Goal: Navigation & Orientation: Find specific page/section

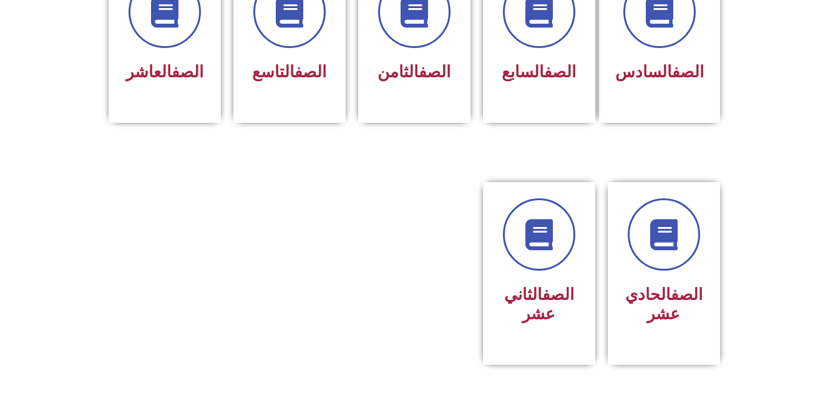
scroll to position [600, 0]
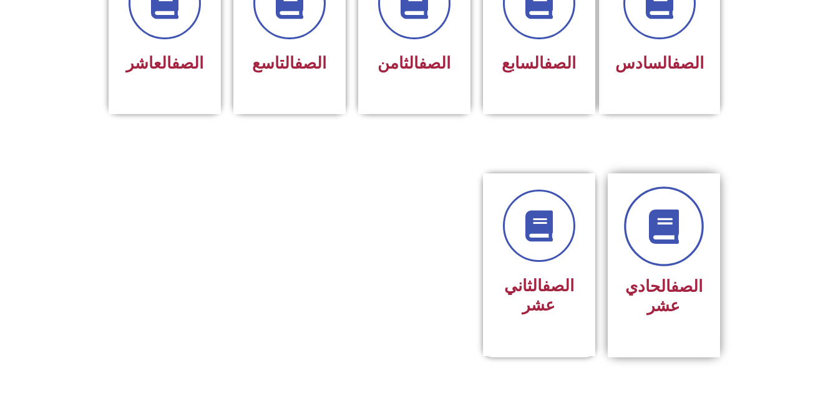
click at [667, 225] on link at bounding box center [664, 227] width 80 height 80
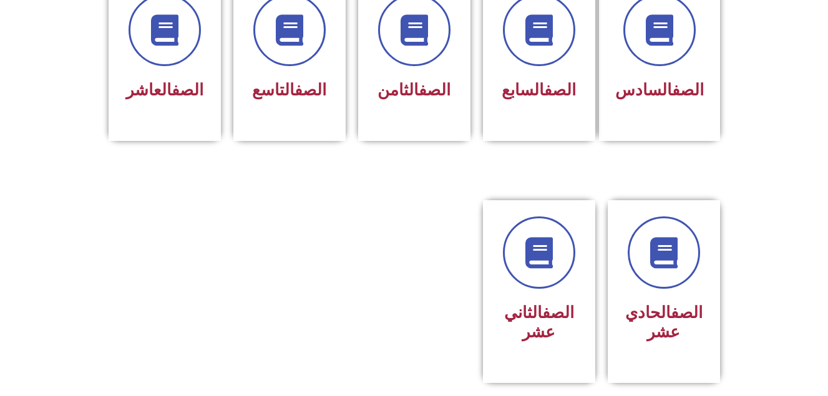
scroll to position [574, 0]
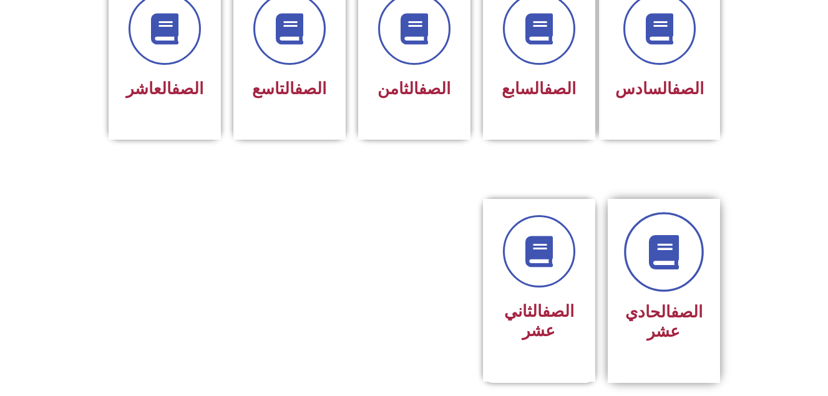
click at [664, 244] on icon at bounding box center [663, 252] width 34 height 34
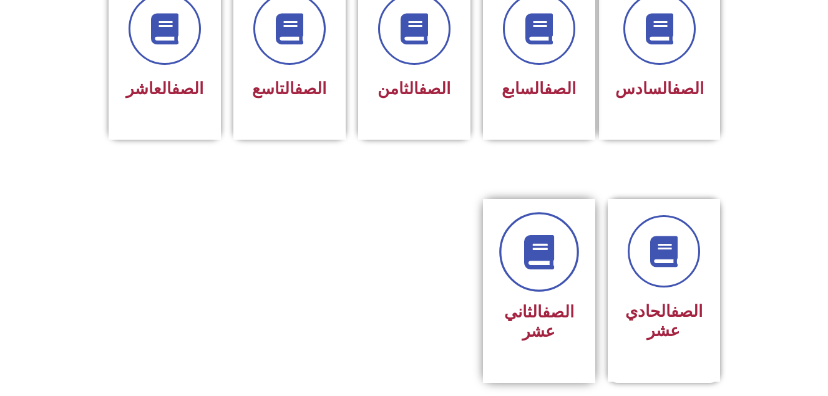
click at [530, 238] on icon at bounding box center [539, 252] width 34 height 34
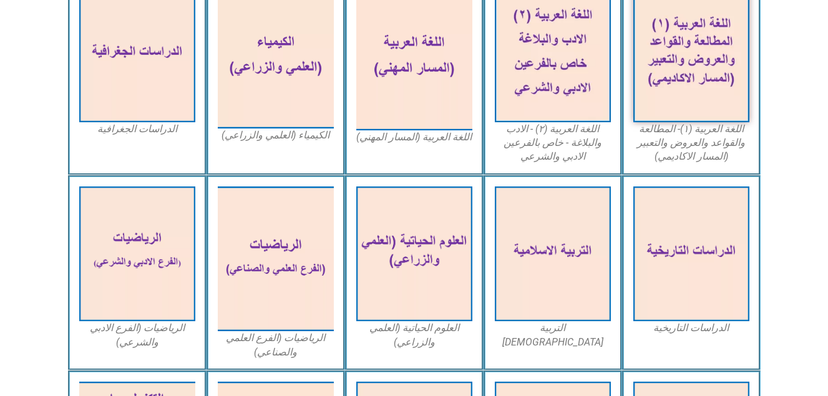
scroll to position [432, 0]
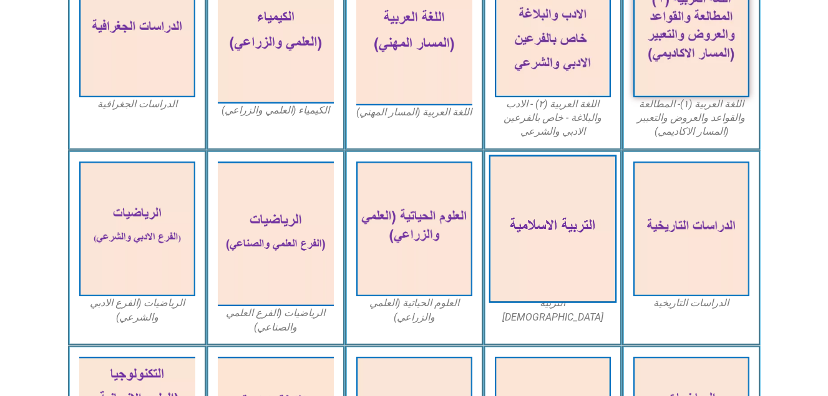
click at [580, 259] on img at bounding box center [553, 229] width 128 height 149
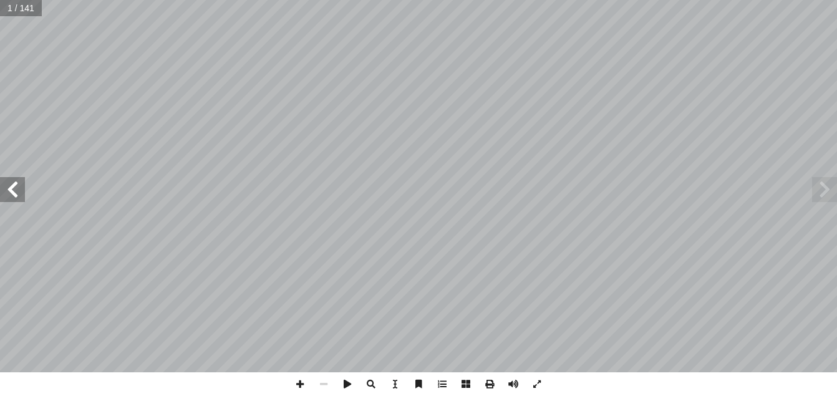
click at [12, 190] on span at bounding box center [12, 189] width 25 height 25
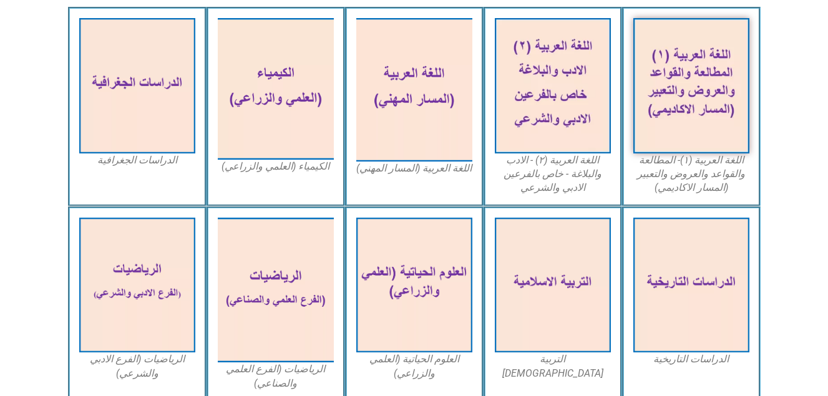
scroll to position [382, 0]
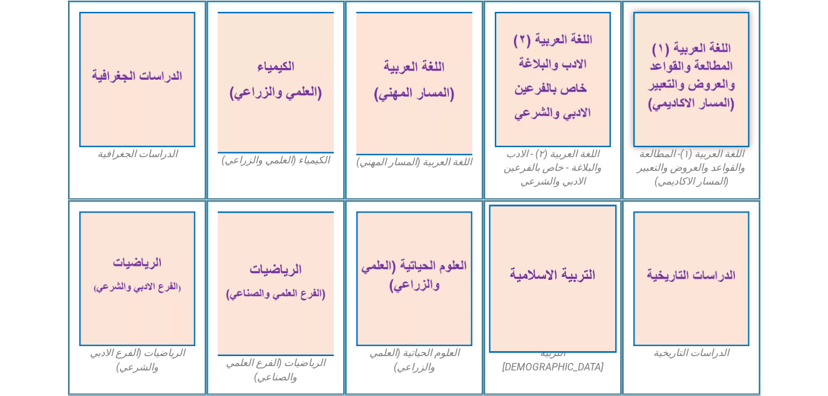
click at [527, 270] on img at bounding box center [553, 279] width 128 height 149
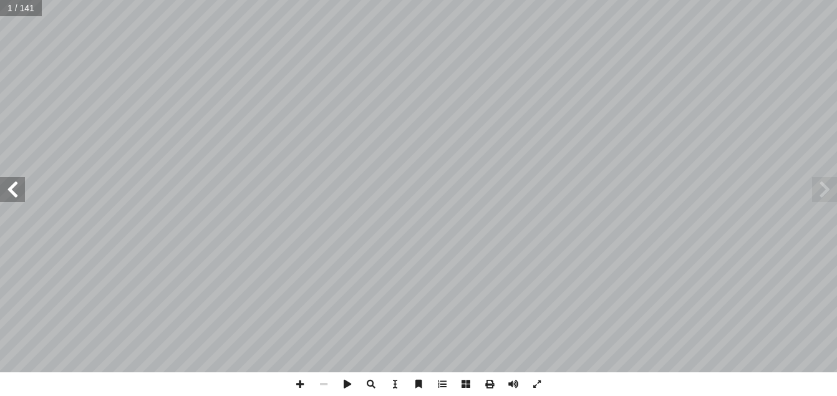
click at [18, 183] on span at bounding box center [12, 189] width 25 height 25
